Goal: Information Seeking & Learning: Learn about a topic

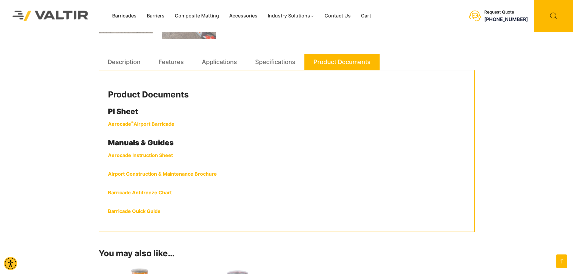
click at [160, 125] on strong "Aerocade ® Airport Barricade" at bounding box center [141, 124] width 66 height 6
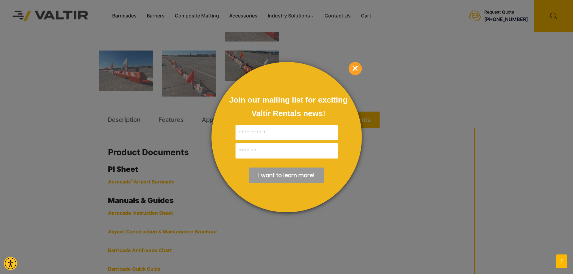
scroll to position [271, 0]
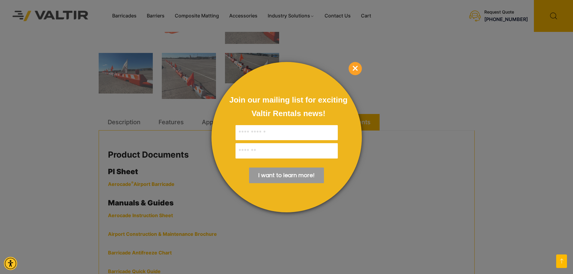
click at [359, 66] on span "×" at bounding box center [355, 68] width 13 height 13
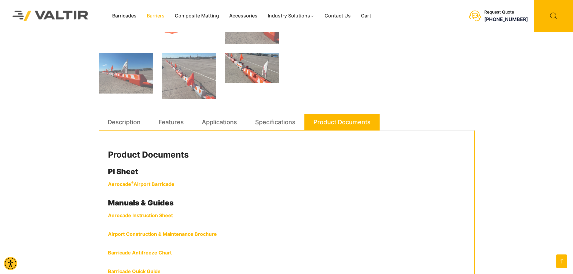
click at [155, 14] on link "Barriers" at bounding box center [156, 15] width 28 height 9
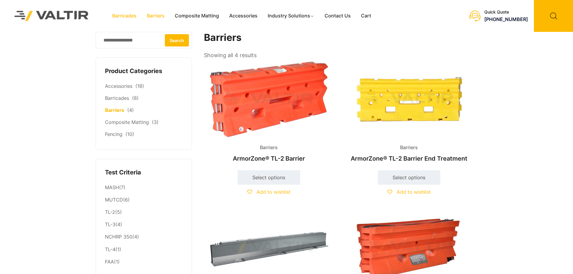
click at [134, 15] on link "Barricades" at bounding box center [124, 15] width 35 height 9
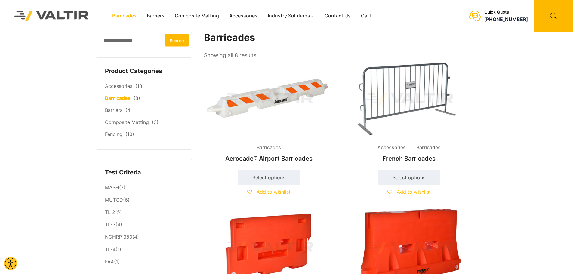
click at [282, 157] on h2 "Aerocade® Airport Barricades" at bounding box center [269, 158] width 130 height 13
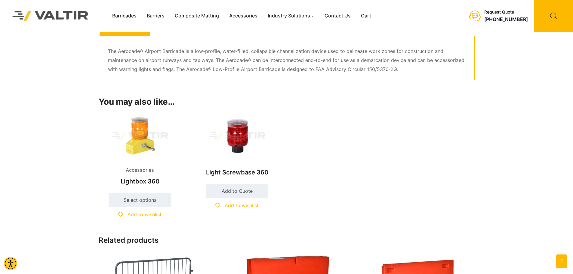
scroll to position [421, 0]
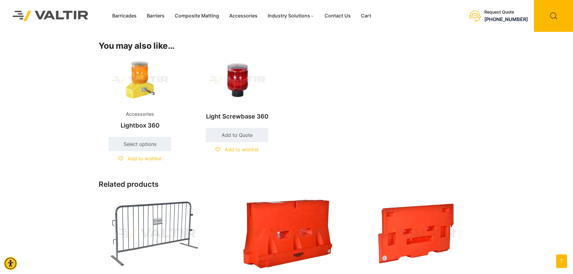
click at [241, 117] on h2 "Light Screwbase 360" at bounding box center [237, 116] width 83 height 13
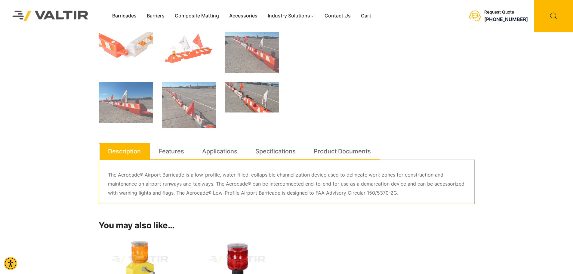
scroll to position [271, 0]
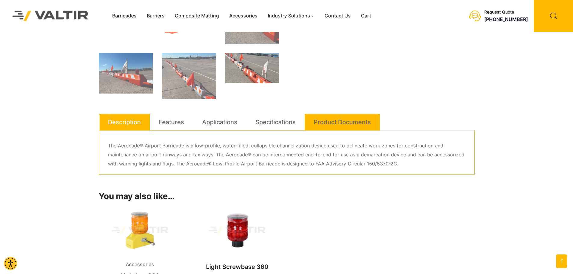
click at [342, 120] on link "Product Documents" at bounding box center [342, 122] width 57 height 16
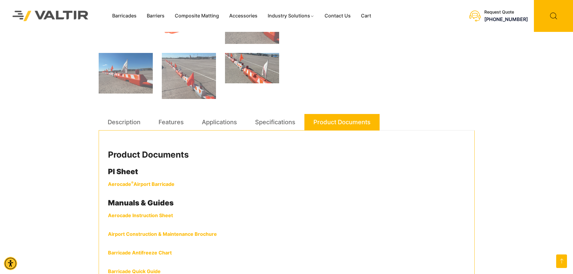
click at [155, 181] on strong "Aerocade ® Airport Barricade" at bounding box center [141, 184] width 66 height 6
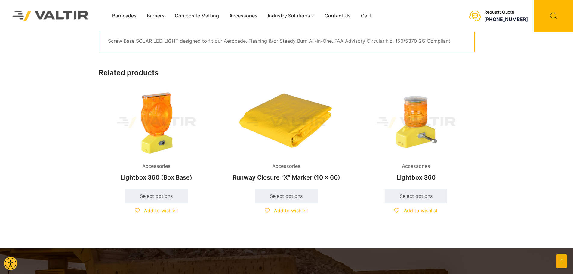
scroll to position [120, 0]
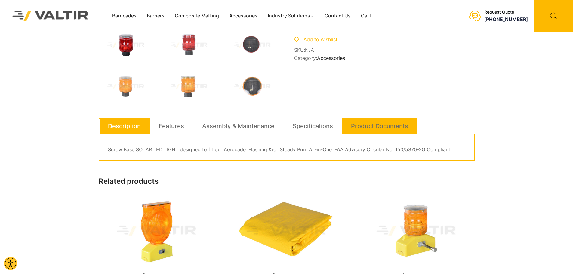
click at [351, 124] on link "Product Documents" at bounding box center [379, 126] width 57 height 16
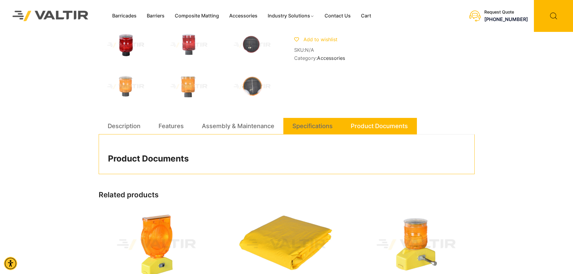
click at [297, 132] on link "Specifications" at bounding box center [312, 126] width 40 height 16
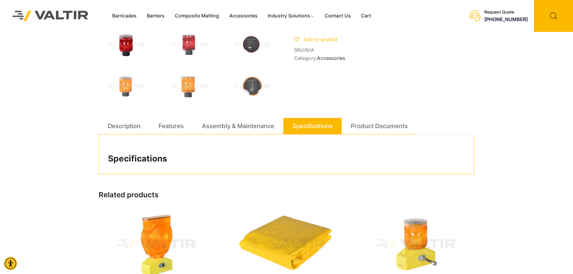
click at [303, 127] on link "Specifications" at bounding box center [312, 126] width 40 height 16
click at [278, 127] on li "Assembly & Maintenance" at bounding box center [238, 126] width 91 height 17
click at [171, 130] on link "Features" at bounding box center [171, 126] width 25 height 16
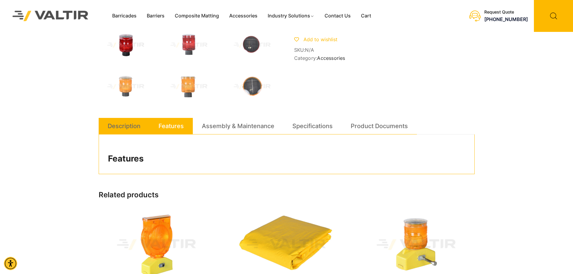
click at [121, 128] on link "Description" at bounding box center [124, 126] width 33 height 16
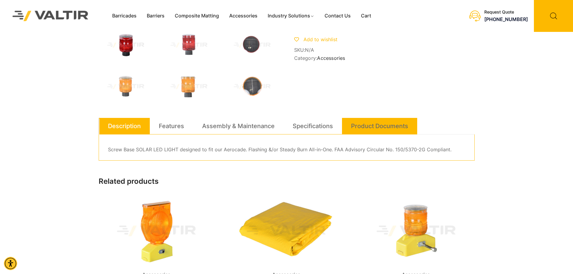
click at [377, 121] on link "Product Documents" at bounding box center [379, 126] width 57 height 16
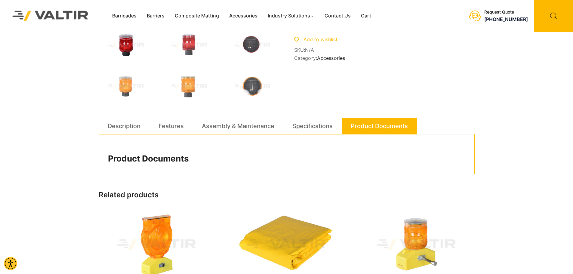
click at [377, 121] on link "Product Documents" at bounding box center [379, 126] width 57 height 16
click at [248, 126] on link "Assembly & Maintenance" at bounding box center [238, 126] width 72 height 16
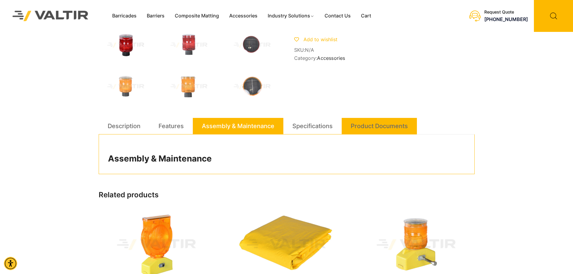
click at [368, 125] on link "Product Documents" at bounding box center [379, 126] width 57 height 16
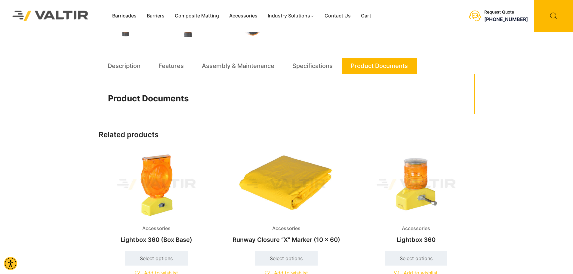
scroll to position [0, 0]
